Goal: Navigation & Orientation: Go to known website

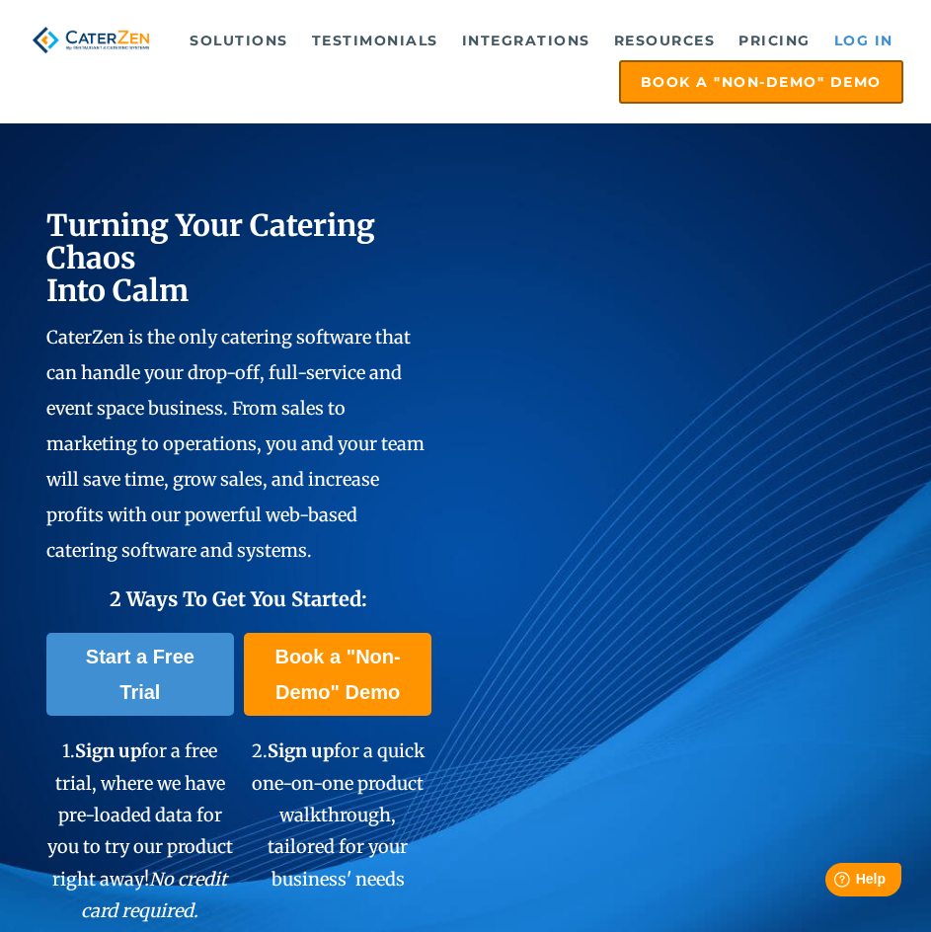
click at [871, 28] on link "Log in" at bounding box center [864, 41] width 79 height 40
click at [884, 36] on link "Log in" at bounding box center [864, 41] width 79 height 40
click at [847, 29] on link "Log in" at bounding box center [864, 41] width 79 height 40
